Goal: Task Accomplishment & Management: Manage account settings

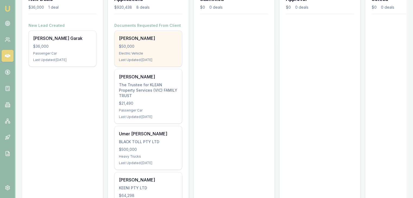
scroll to position [90, 0]
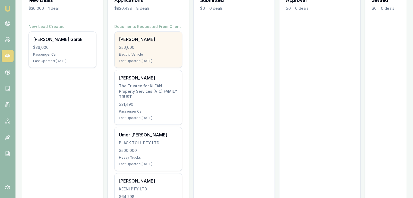
click at [139, 148] on div "$500,000" at bounding box center [148, 150] width 59 height 5
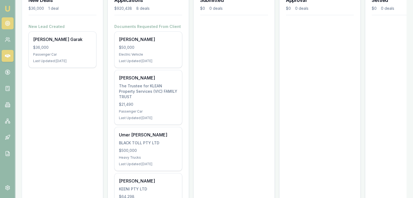
click at [7, 19] on link at bounding box center [8, 23] width 12 height 12
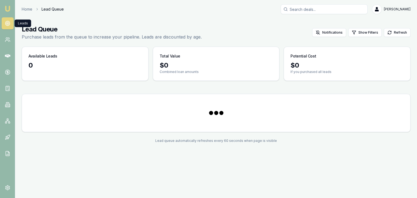
click at [7, 19] on link at bounding box center [8, 23] width 12 height 12
click at [341, 33] on div "4" at bounding box center [339, 33] width 6 height 6
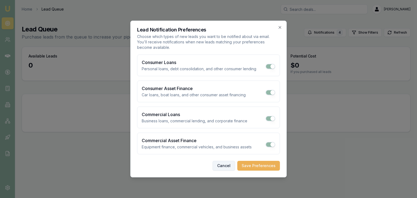
click at [231, 166] on button "Cancel" at bounding box center [223, 166] width 23 height 10
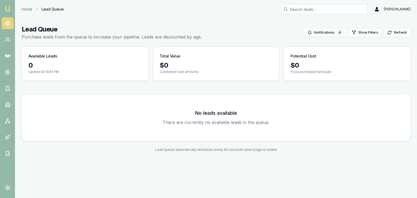
click at [142, 53] on div "Available Leads" at bounding box center [85, 54] width 126 height 14
click at [5, 39] on icon at bounding box center [7, 39] width 5 height 5
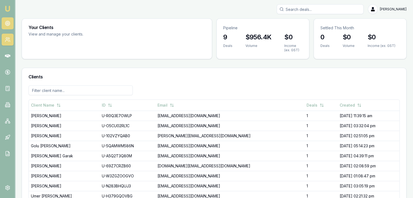
click at [5, 25] on icon at bounding box center [7, 23] width 5 height 5
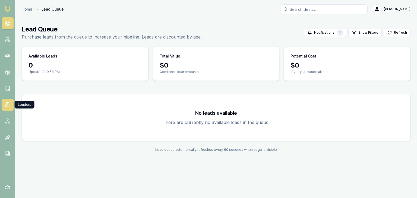
click at [5, 104] on icon at bounding box center [7, 104] width 5 height 5
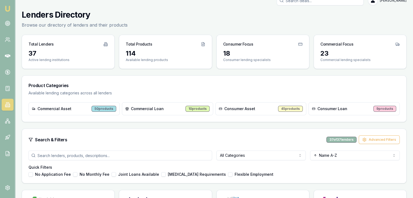
scroll to position [45, 0]
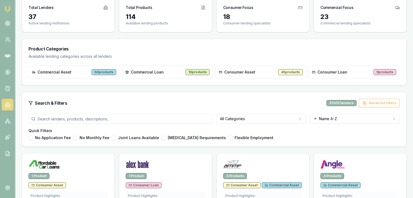
click at [82, 69] on div "Commercial Asset 50 products" at bounding box center [73, 72] width 91 height 13
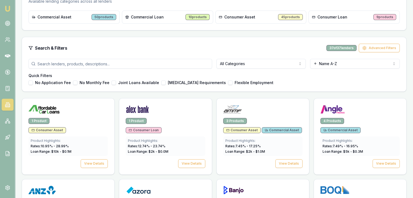
scroll to position [101, 0]
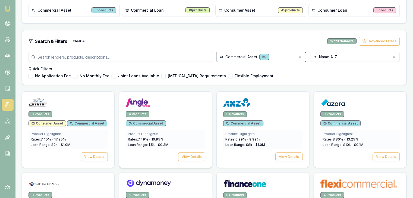
scroll to position [107, 0]
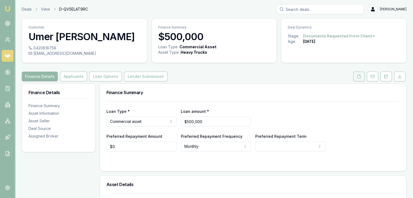
click at [359, 75] on icon at bounding box center [358, 76] width 4 height 4
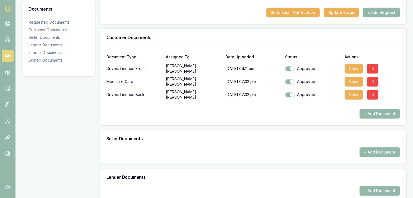
scroll to position [131, 0]
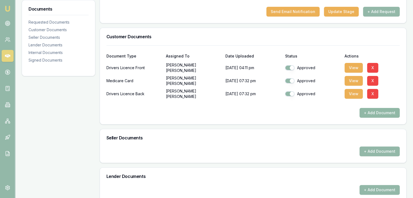
click at [365, 111] on button "+ Add Document" at bounding box center [379, 113] width 40 height 10
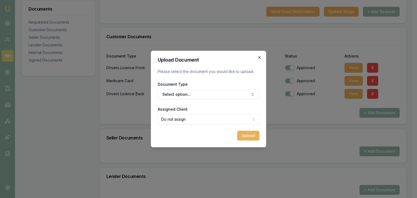
click at [260, 57] on icon "button" at bounding box center [259, 57] width 4 height 4
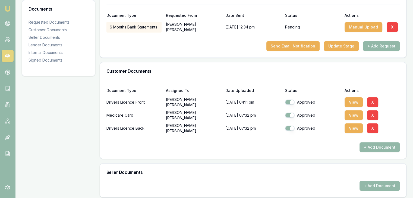
scroll to position [97, 0]
